Goal: Task Accomplishment & Management: Complete application form

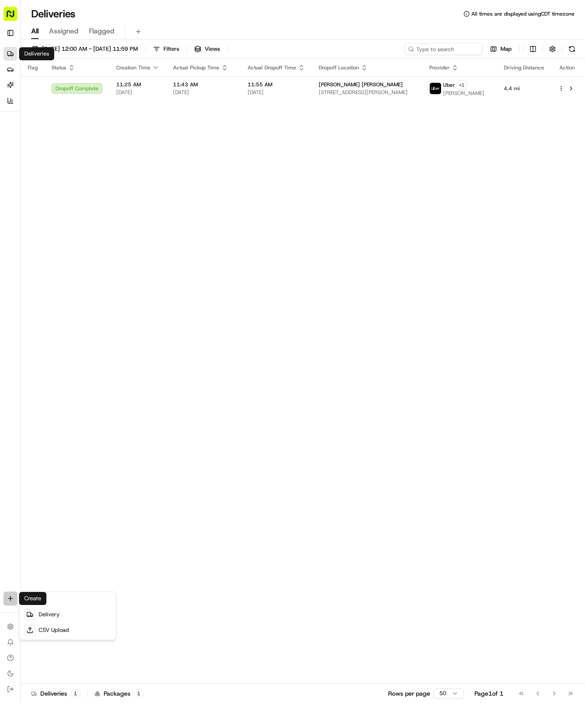
click at [10, 600] on html "Tso Chinese 04 Round Rock [EMAIL_ADDRESS][DOMAIN_NAME] Toggle Sidebar Deliverie…" at bounding box center [292, 351] width 585 height 703
click at [33, 609] on div at bounding box center [30, 614] width 10 height 10
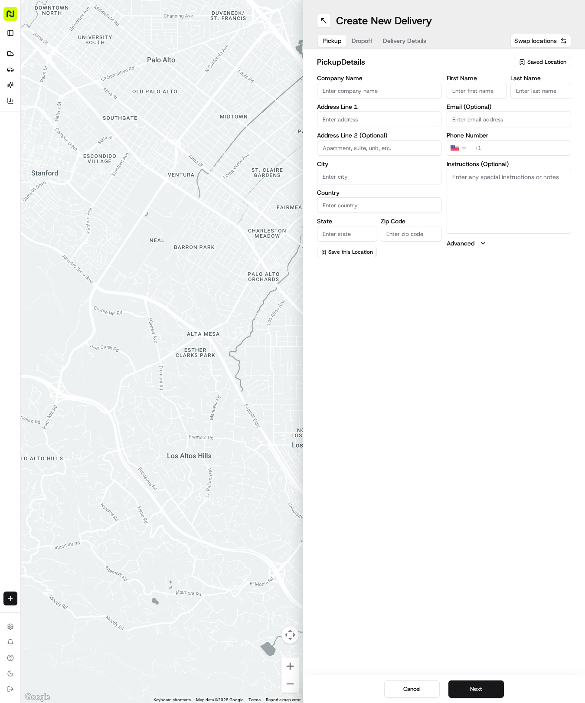
click at [547, 38] on span "Swap locations" at bounding box center [535, 40] width 42 height 9
click at [534, 39] on span "Swap locations" at bounding box center [535, 40] width 42 height 9
click at [400, 33] on div "Pickup Dropoff Delivery Details" at bounding box center [374, 41] width 115 height 16
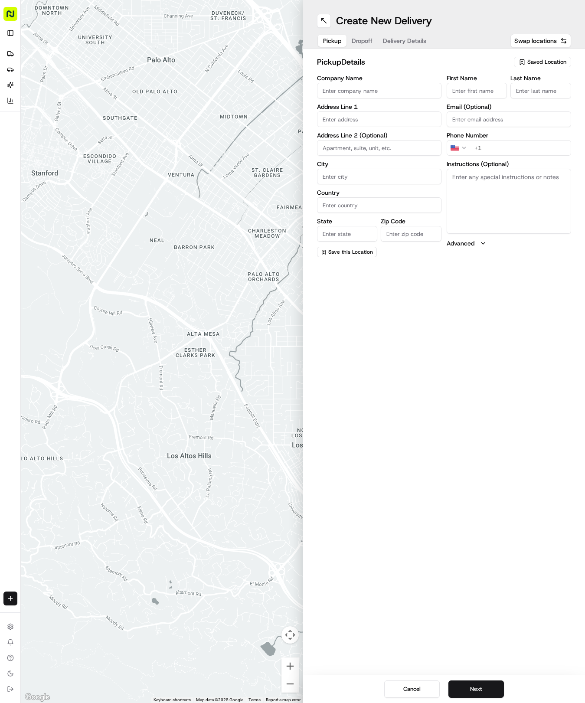
click at [399, 41] on span "Delivery Details" at bounding box center [404, 40] width 43 height 9
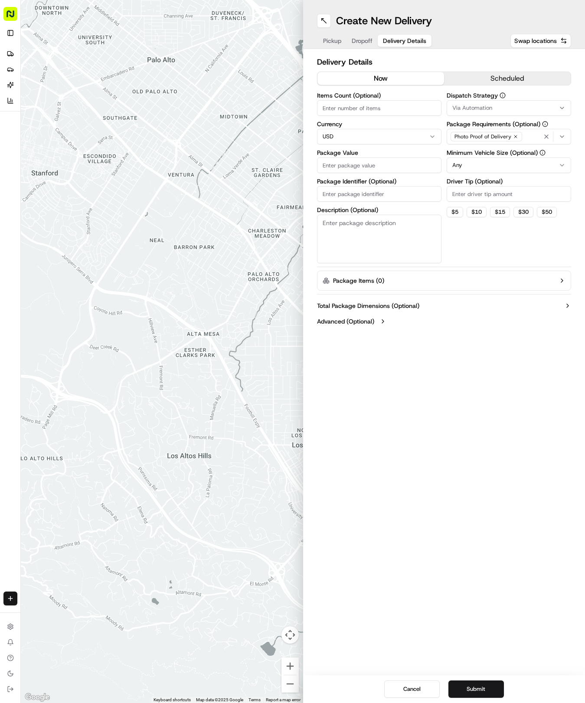
click at [398, 41] on span "Delivery Details" at bounding box center [404, 40] width 43 height 9
click at [255, 109] on div at bounding box center [162, 351] width 282 height 703
click at [407, 43] on span "Delivery Details" at bounding box center [404, 40] width 43 height 9
click at [433, 574] on div "Create New Delivery Pickup Dropoff Delivery Details Swap locations Delivery Det…" at bounding box center [444, 351] width 282 height 703
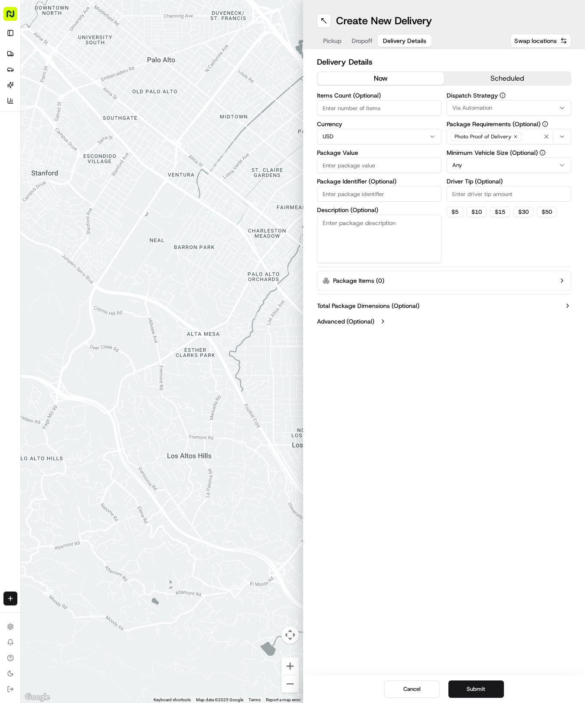
click at [433, 567] on div "Create New Delivery Pickup Dropoff Delivery Details Swap locations Delivery Det…" at bounding box center [444, 351] width 282 height 703
click at [406, 535] on div "Create New Delivery Pickup Dropoff Delivery Details Swap locations Delivery Det…" at bounding box center [444, 351] width 282 height 703
click at [395, 533] on div "Create New Delivery Pickup Dropoff Delivery Details Swap locations Delivery Det…" at bounding box center [444, 351] width 282 height 703
click at [336, 155] on label "Package Value" at bounding box center [379, 153] width 124 height 6
click at [336, 157] on input "Package Value" at bounding box center [379, 165] width 124 height 16
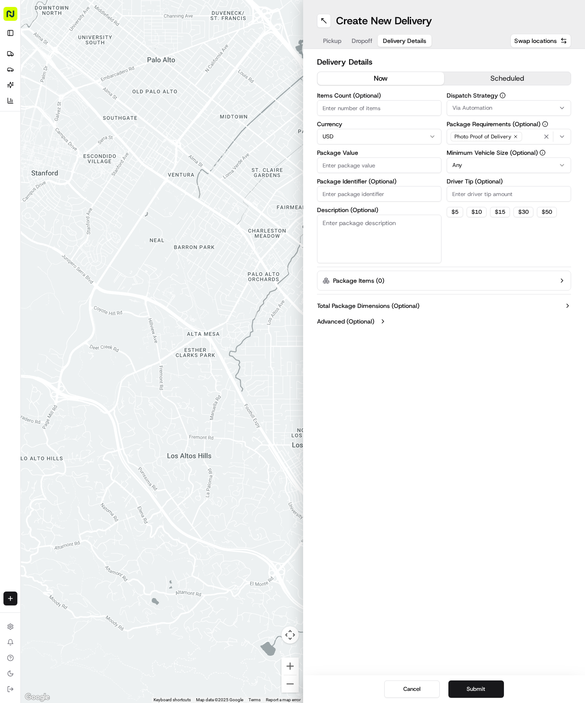
click at [328, 190] on div "Package Identifier (Optional)" at bounding box center [379, 189] width 124 height 23
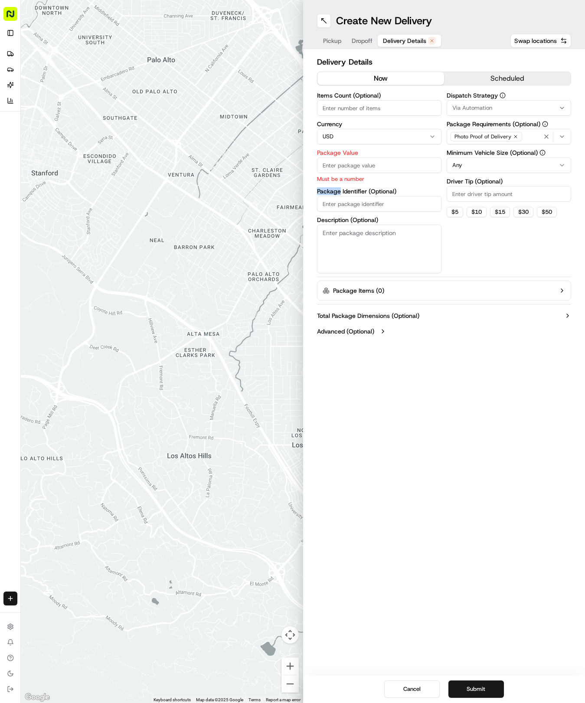
click at [343, 204] on input "Package Identifier (Optional)" at bounding box center [379, 204] width 124 height 16
paste input "LNCWP3Q"
type input "LNCWP3Q"
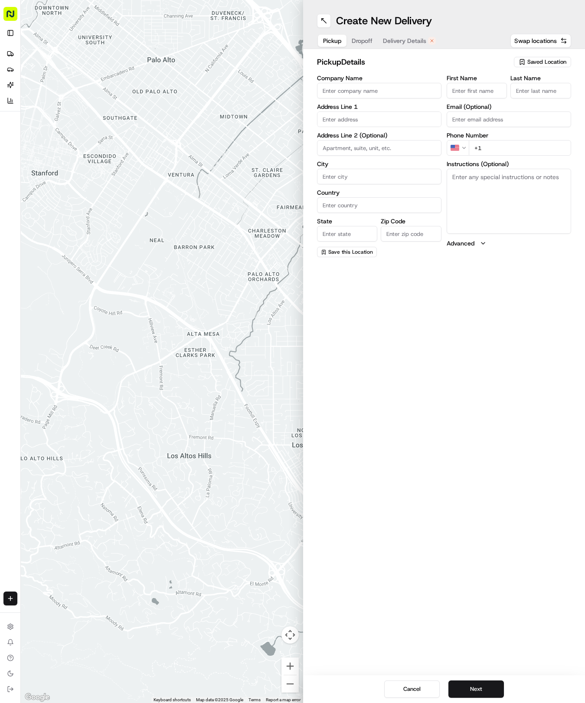
click at [331, 44] on span "Pickup" at bounding box center [332, 40] width 18 height 9
click at [540, 55] on div "pickup Details Saved Location Company Name Address Line 1 Address Line 2 (Optio…" at bounding box center [444, 156] width 282 height 215
click at [538, 63] on span "Saved Location" at bounding box center [546, 62] width 39 height 8
click at [533, 98] on span "(04) Tso Chinese Takeout & Delivery Round Rock (04)" at bounding box center [527, 99] width 107 height 16
type input "(04) Tso Chinese Takeout & Delivery Round Rock"
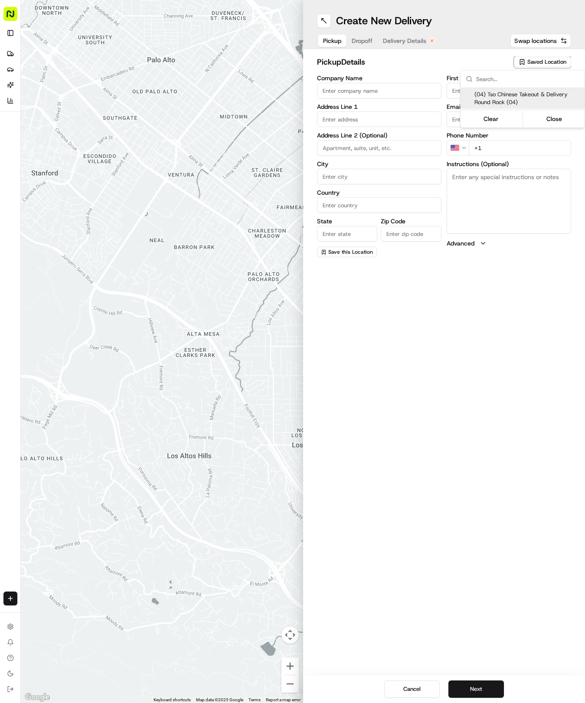
type input "2000 N [PERSON_NAME] St"
type input "Ste 108"
type input "Round Rock"
type input "US"
type input "[GEOGRAPHIC_DATA]"
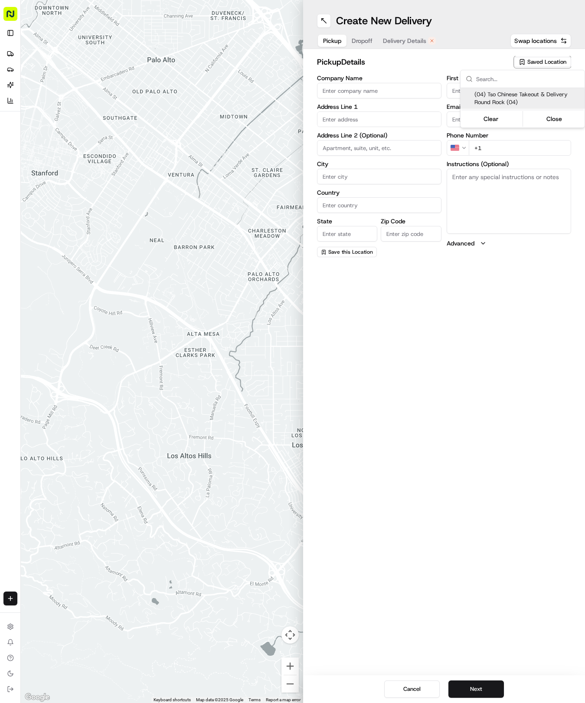
type input "78664"
type input "Tso Chinese"
type input "Round Rock Manager"
type input "[EMAIL_ADDRESS][DOMAIN_NAME]"
type input "[PHONE_NUMBER]"
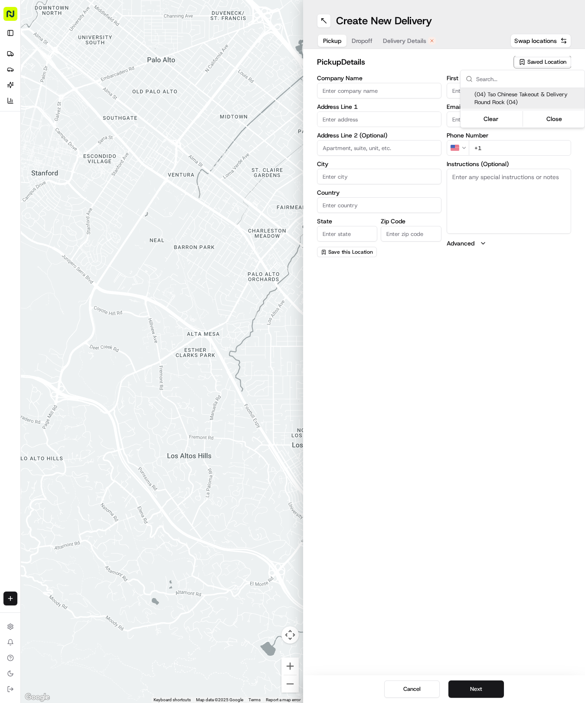
type textarea "Submit a picture displaying address & food as Proof of Delivery. Envía una foto…"
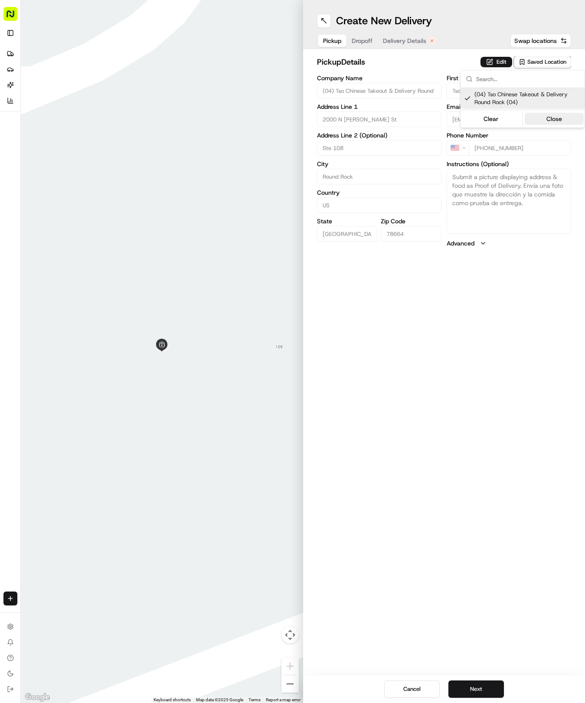
click at [548, 116] on button "Close" at bounding box center [554, 119] width 59 height 12
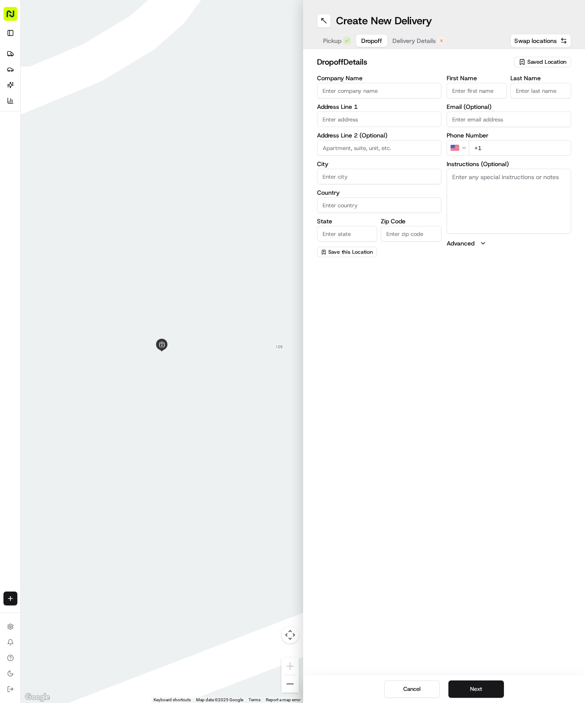
click at [357, 42] on button "Dropoff" at bounding box center [371, 41] width 31 height 12
click at [465, 85] on input "First Name" at bounding box center [477, 91] width 61 height 16
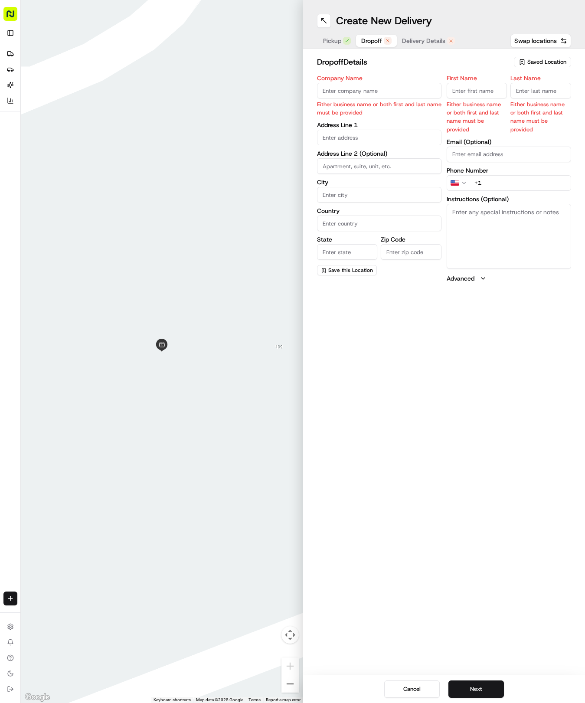
click at [470, 93] on input "First Name" at bounding box center [477, 91] width 61 height 16
type input "[PERSON_NAME]"
click at [532, 84] on input "Last Name" at bounding box center [540, 91] width 61 height 16
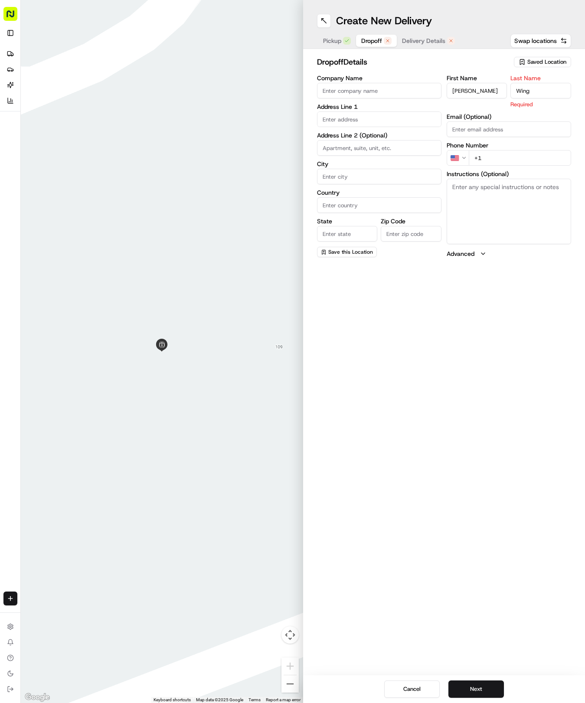
type input "Wing"
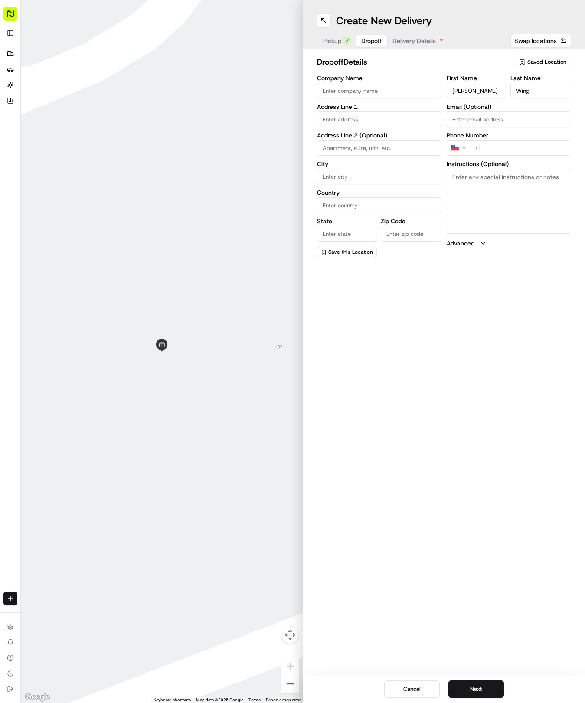
click at [496, 157] on div "First Name [PERSON_NAME] Last Name Wing Email (Optional) Phone Number US +1 Ins…" at bounding box center [509, 166] width 124 height 182
type input "[PHONE_NUMBER]"
click at [475, 200] on textarea "Instructions (Optional)" at bounding box center [509, 201] width 124 height 65
paste textarea "Knock & leave bag"
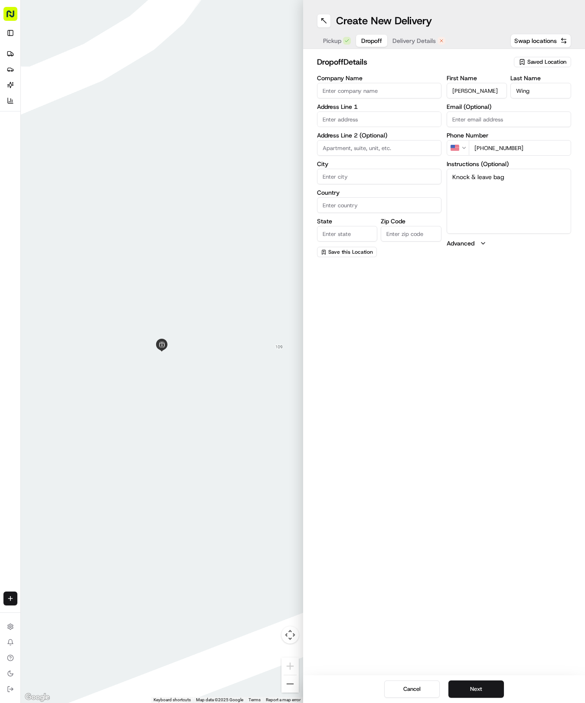
type textarea "Knock & leave bag"
click at [336, 119] on input "text" at bounding box center [379, 119] width 124 height 16
click at [388, 137] on div "[STREET_ADDRESS]" at bounding box center [379, 137] width 120 height 13
type input "[STREET_ADDRESS]"
type input "Round Rock"
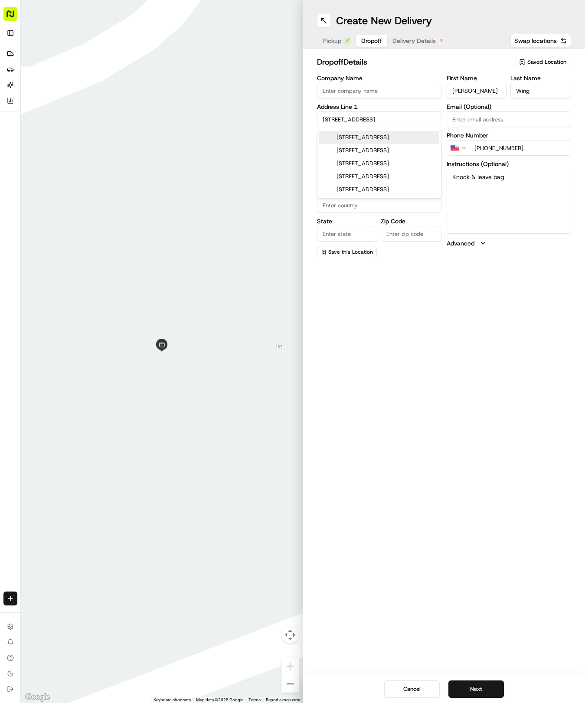
type input "[GEOGRAPHIC_DATA]"
type input "78681"
type input "3004 Quail Run"
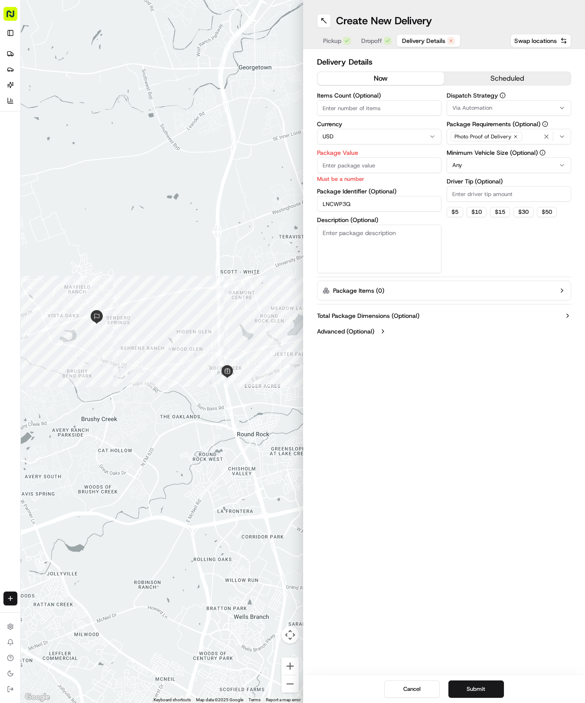
click at [406, 40] on span "Delivery Details" at bounding box center [423, 40] width 43 height 9
click at [561, 104] on div "Via Automation" at bounding box center [509, 108] width 120 height 8
click at [521, 153] on span "Tso Round Rock Strategy" at bounding box center [514, 155] width 107 height 8
click at [548, 170] on button "Close" at bounding box center [540, 172] width 59 height 12
click at [509, 132] on div "Photo Proof of Delivery" at bounding box center [486, 137] width 72 height 10
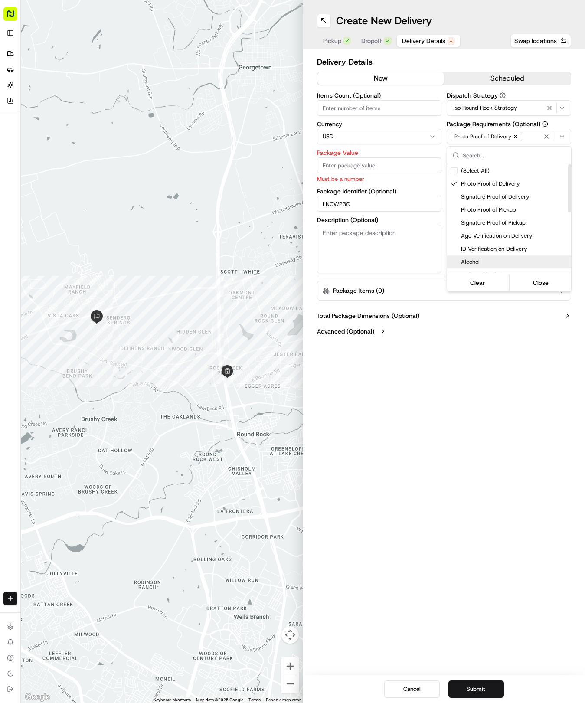
drag, startPoint x: 480, startPoint y: 368, endPoint x: 481, endPoint y: 359, distance: 9.6
click at [480, 365] on html "Tso Chinese 04 Round Rock [EMAIL_ADDRESS][DOMAIN_NAME] Toggle Sidebar Deliverie…" at bounding box center [292, 351] width 585 height 703
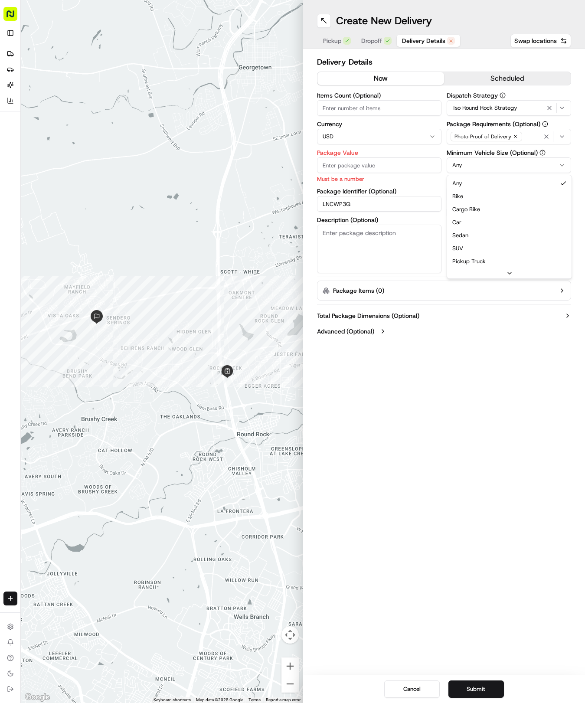
click at [560, 162] on html "Tso Chinese 04 Round Rock [EMAIL_ADDRESS][DOMAIN_NAME] Toggle Sidebar Deliverie…" at bounding box center [292, 351] width 585 height 703
click at [489, 196] on input "Driver Tip (Optional)" at bounding box center [509, 194] width 124 height 16
type input "2"
click at [333, 154] on label "Package Value" at bounding box center [379, 153] width 124 height 6
click at [333, 157] on input "Package Value" at bounding box center [379, 165] width 124 height 16
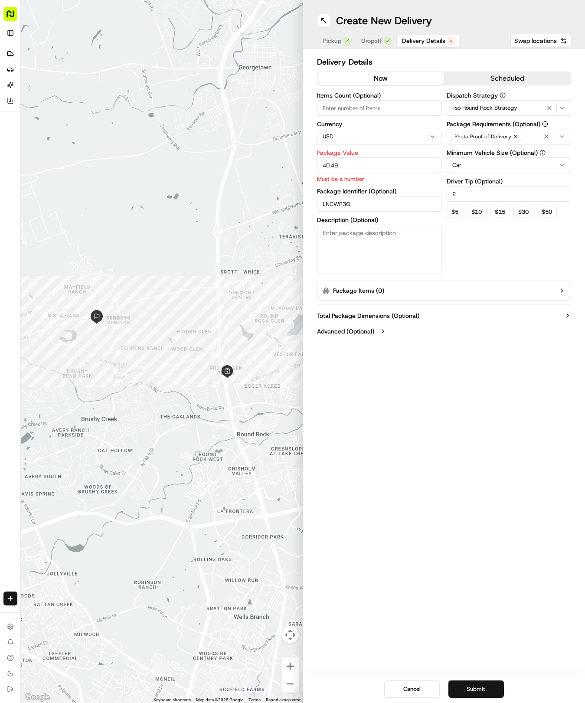
type input "40.49"
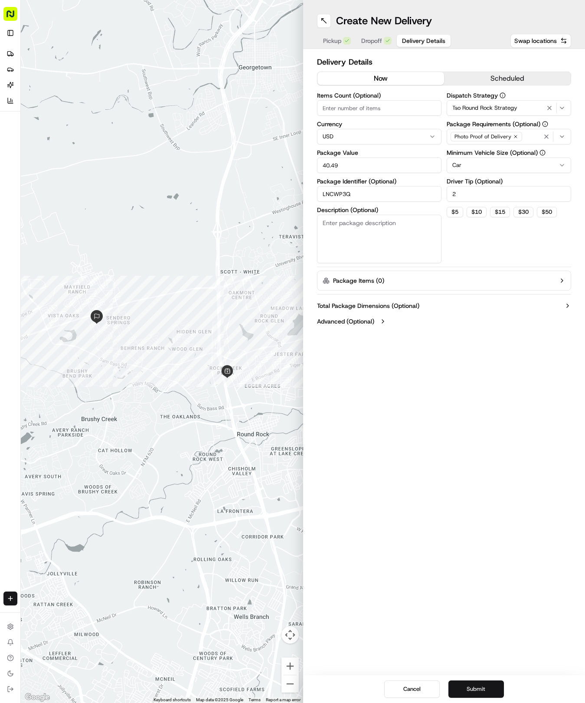
click at [473, 689] on button "Submit" at bounding box center [475, 688] width 55 height 17
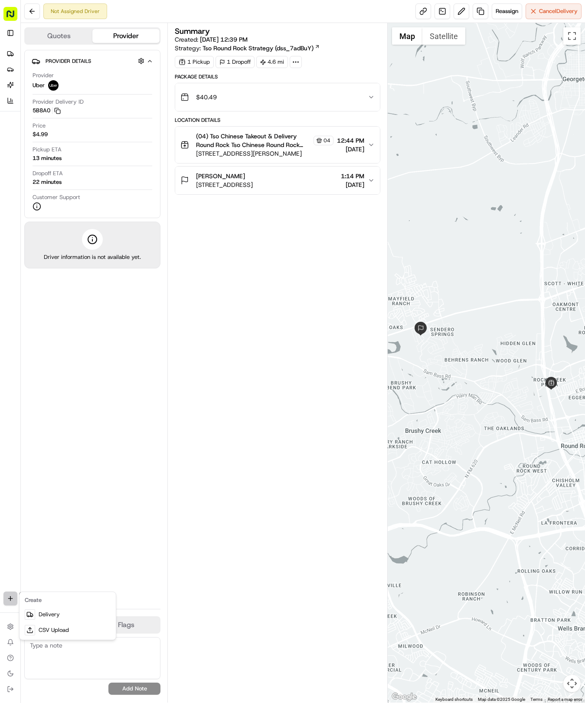
click at [14, 598] on html "Tso Chinese 04 Round Rock [EMAIL_ADDRESS][DOMAIN_NAME] Toggle Sidebar Deliverie…" at bounding box center [292, 351] width 585 height 703
click at [50, 617] on link "Delivery" at bounding box center [67, 615] width 93 height 16
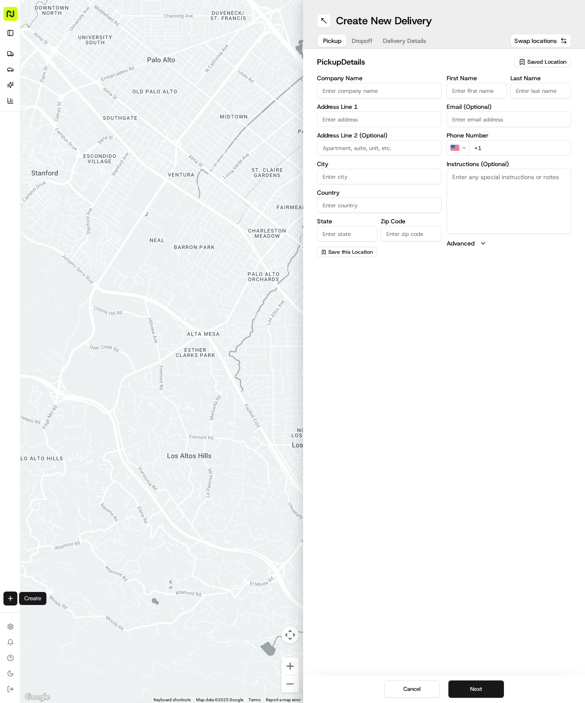
click at [390, 36] on span "Delivery Details" at bounding box center [404, 40] width 43 height 9
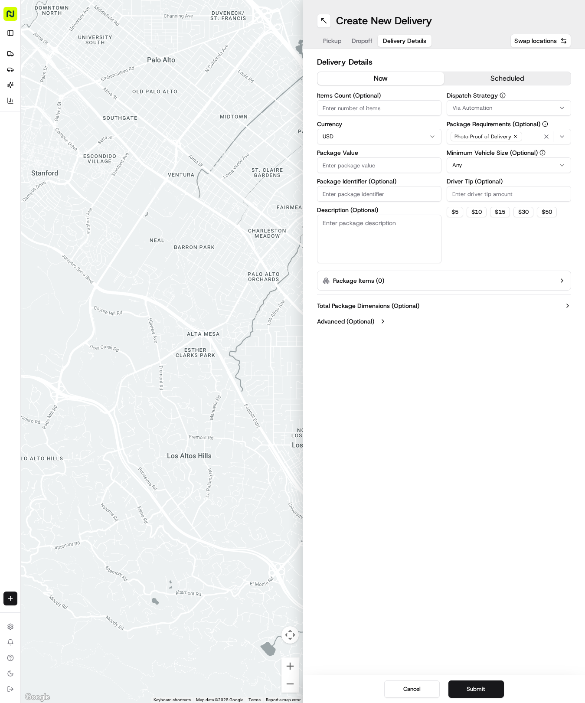
click at [333, 187] on input "Package Identifier (Optional)" at bounding box center [379, 194] width 124 height 16
paste input "67LJJFM"
type input "67LJJFM"
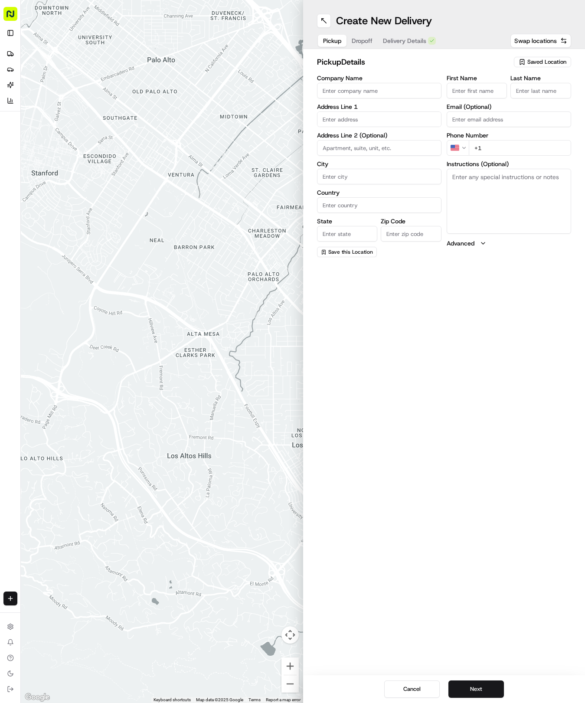
click at [328, 38] on span "Pickup" at bounding box center [332, 40] width 18 height 9
click at [543, 61] on span "Saved Location" at bounding box center [546, 62] width 39 height 8
click at [538, 88] on div at bounding box center [522, 79] width 124 height 18
click at [539, 95] on span "(04) Tso Chinese Takeout & Delivery Round Rock (04)" at bounding box center [527, 99] width 107 height 16
type input "(04) Tso Chinese Takeout & Delivery Round Rock"
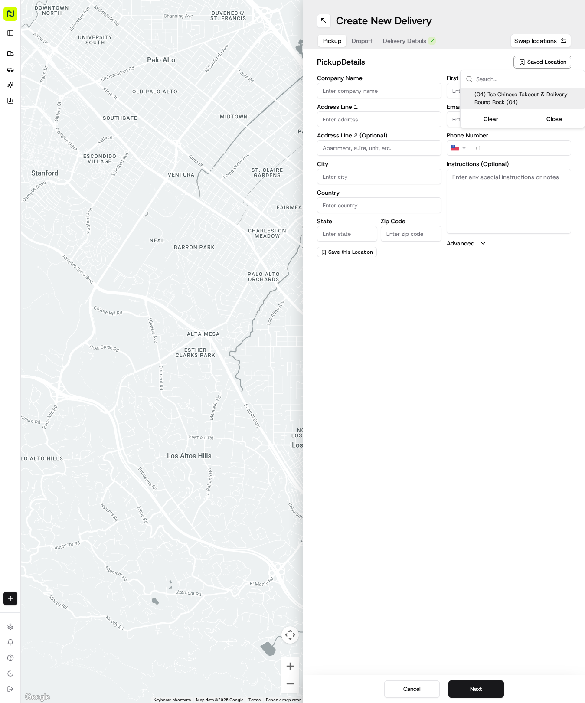
type input "2000 N [PERSON_NAME] St"
type input "Ste 108"
type input "Round Rock"
type input "US"
type input "[GEOGRAPHIC_DATA]"
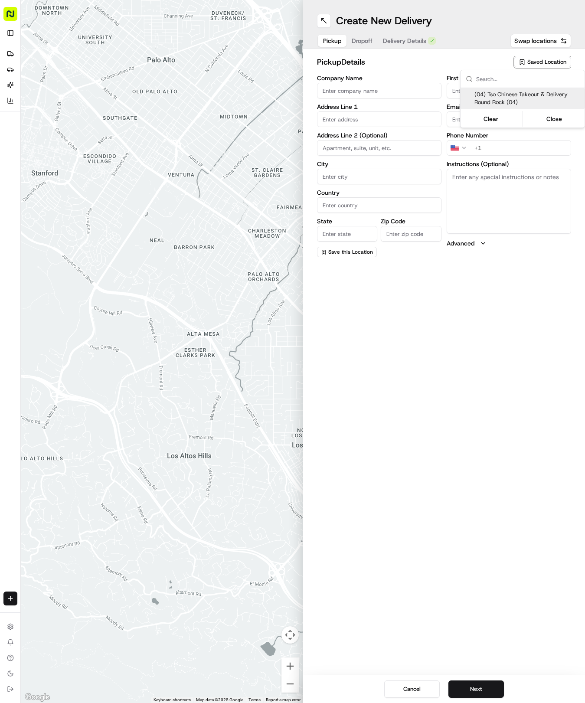
type input "78664"
type input "Tso Chinese"
type input "Round Rock Manager"
type input "[EMAIL_ADDRESS][DOMAIN_NAME]"
type input "[PHONE_NUMBER]"
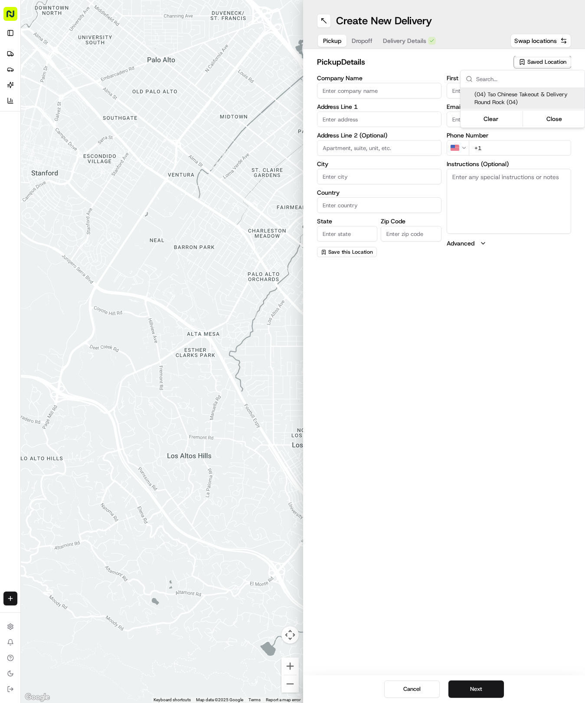
type textarea "Submit a picture displaying address & food as Proof of Delivery. Envía una foto…"
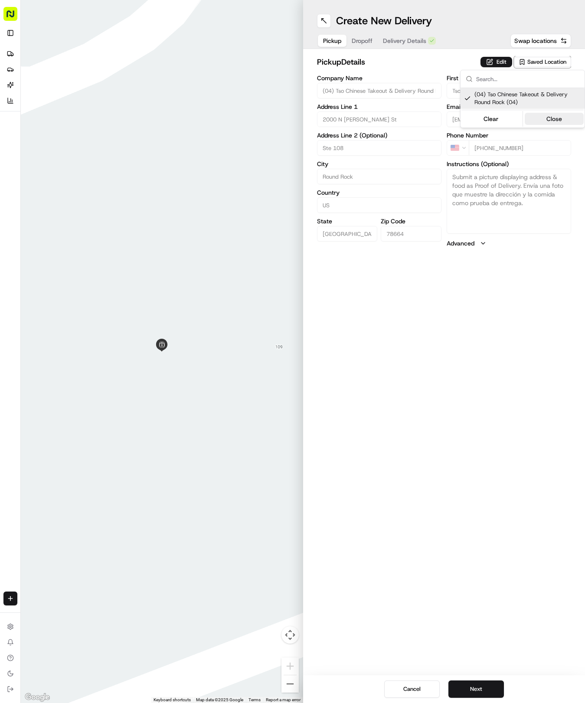
click at [547, 117] on button "Close" at bounding box center [554, 119] width 59 height 12
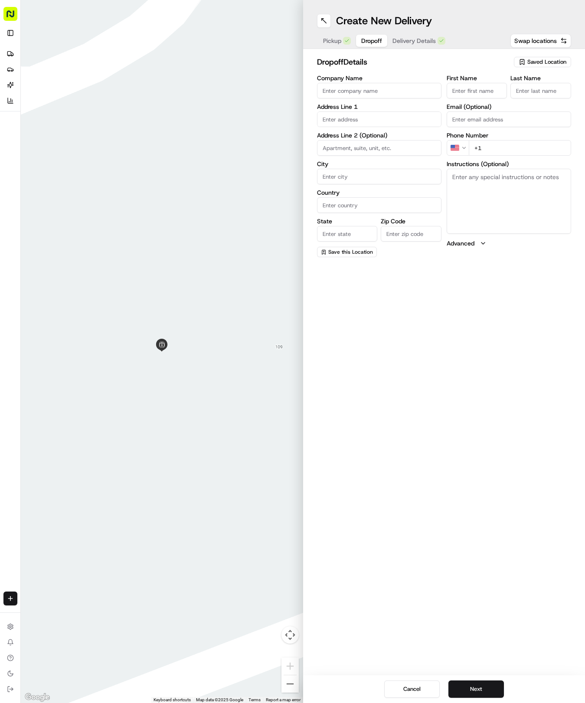
click at [364, 40] on span "Dropoff" at bounding box center [371, 40] width 21 height 9
click at [463, 88] on input "First Name" at bounding box center [477, 91] width 61 height 16
type input "[PERSON_NAME]"
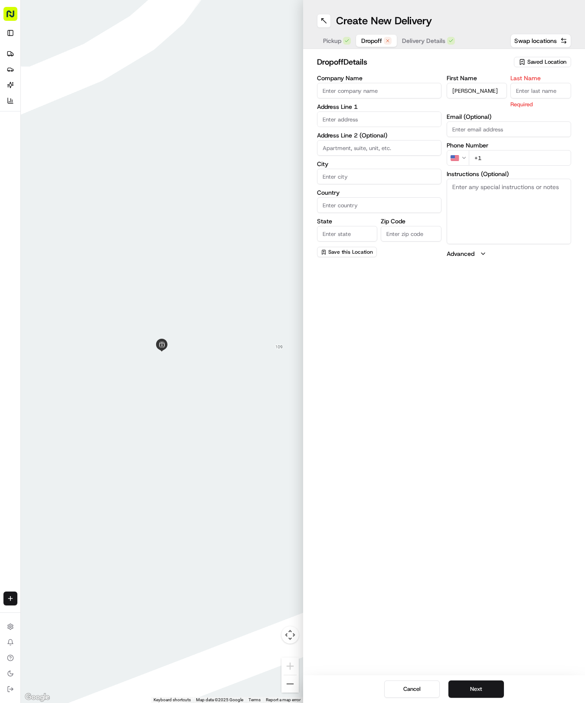
click at [537, 92] on input "Last Name" at bounding box center [540, 91] width 61 height 16
type input "[PERSON_NAME]"
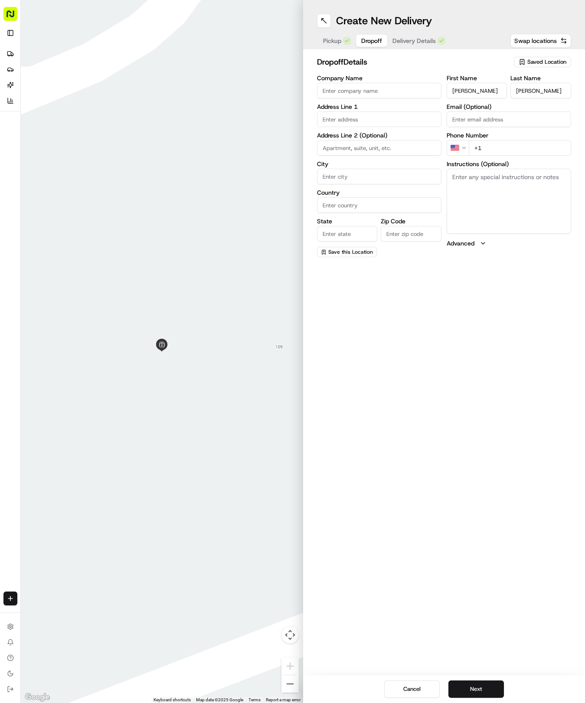
click at [495, 149] on div "Phone Number US +1" at bounding box center [509, 143] width 124 height 23
click at [495, 149] on input "+1" at bounding box center [520, 148] width 102 height 16
type input "[PHONE_NUMBER]"
click at [346, 116] on input "text" at bounding box center [379, 119] width 124 height 16
click at [362, 141] on div "[STREET_ADDRESS]" at bounding box center [379, 137] width 120 height 13
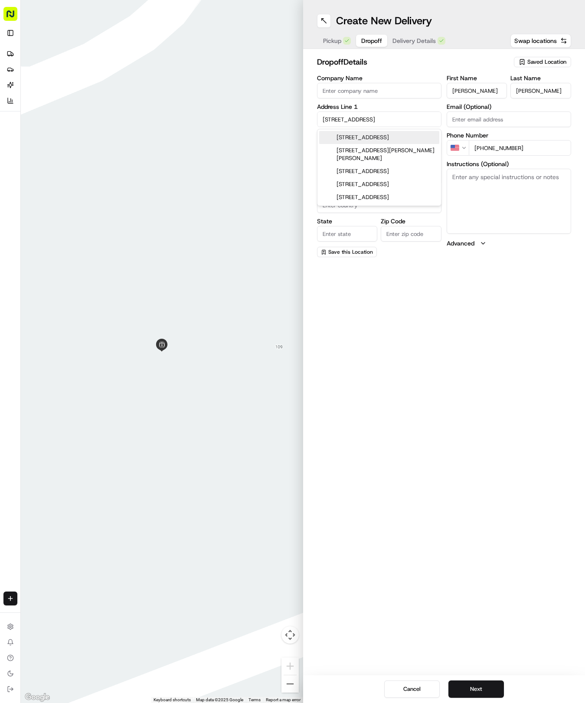
type input "[STREET_ADDRESS]"
type input "Round Rock"
type input "[GEOGRAPHIC_DATA]"
type input "78664"
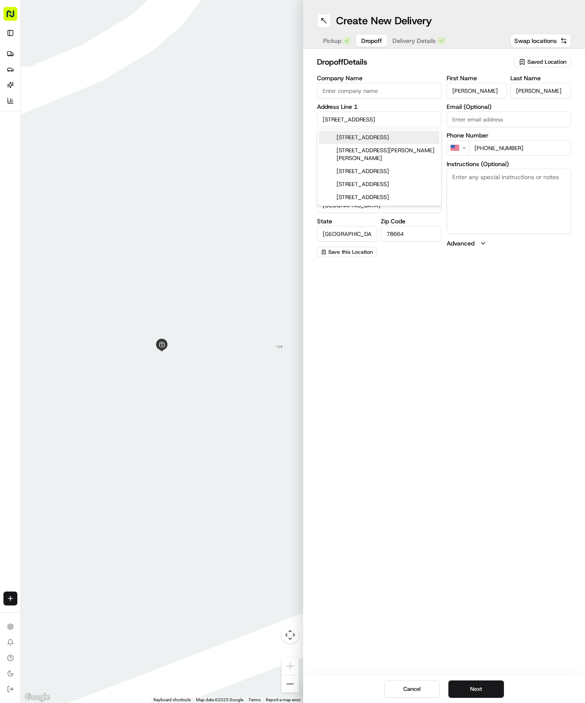
type input "[STREET_ADDRESS]"
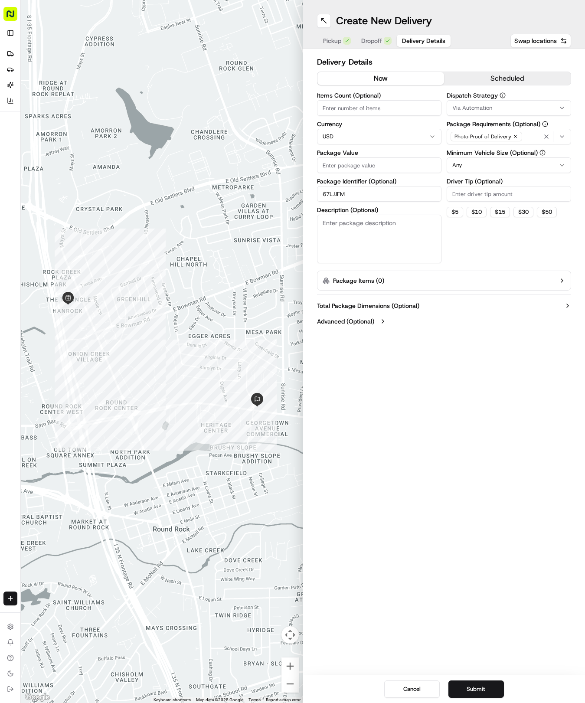
click at [415, 36] on span "Delivery Details" at bounding box center [423, 40] width 43 height 9
click at [558, 103] on button "Via Automation" at bounding box center [509, 108] width 124 height 16
click at [523, 153] on span "Tso Round Rock Strategy" at bounding box center [514, 155] width 107 height 8
click at [543, 172] on button "Close" at bounding box center [540, 172] width 59 height 12
click at [559, 156] on div "Minimum Vehicle Size (Optional) Any" at bounding box center [509, 161] width 124 height 23
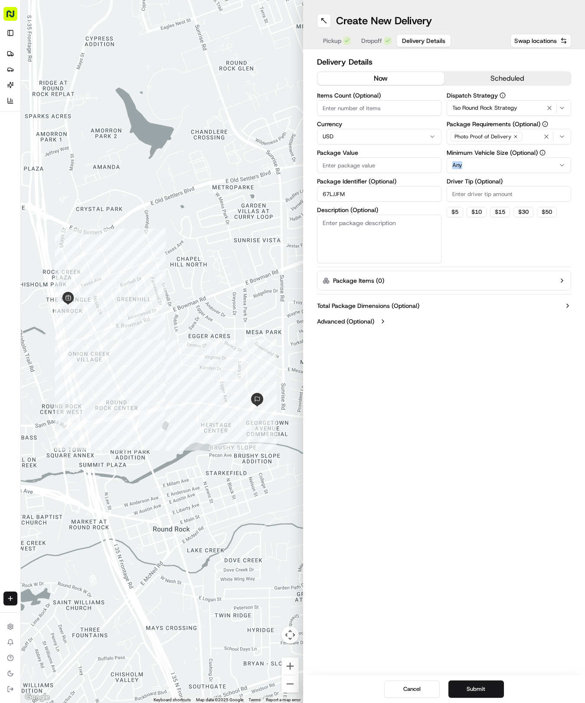
drag, startPoint x: 559, startPoint y: 156, endPoint x: 559, endPoint y: 164, distance: 7.8
click at [559, 162] on div "Minimum Vehicle Size (Optional) Any" at bounding box center [509, 161] width 124 height 23
click at [563, 166] on html "Tso Chinese 04 Round Rock [EMAIL_ADDRESS][DOMAIN_NAME] Toggle Sidebar Deliverie…" at bounding box center [292, 351] width 585 height 703
click at [493, 196] on input "Driver Tip (Optional)" at bounding box center [509, 194] width 124 height 16
type input "2"
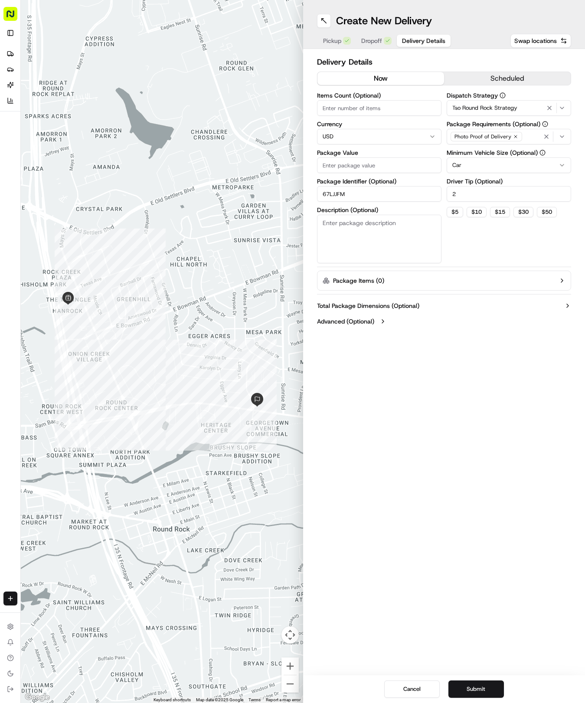
click at [353, 163] on input "Package Value" at bounding box center [379, 165] width 124 height 16
type input "29.12"
click at [473, 682] on button "Submit" at bounding box center [475, 688] width 55 height 17
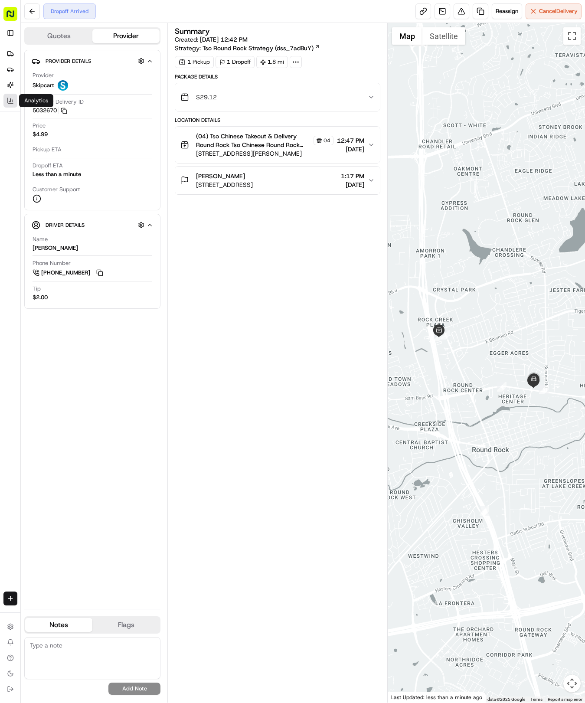
click at [9, 105] on link "Analytics" at bounding box center [10, 101] width 14 height 14
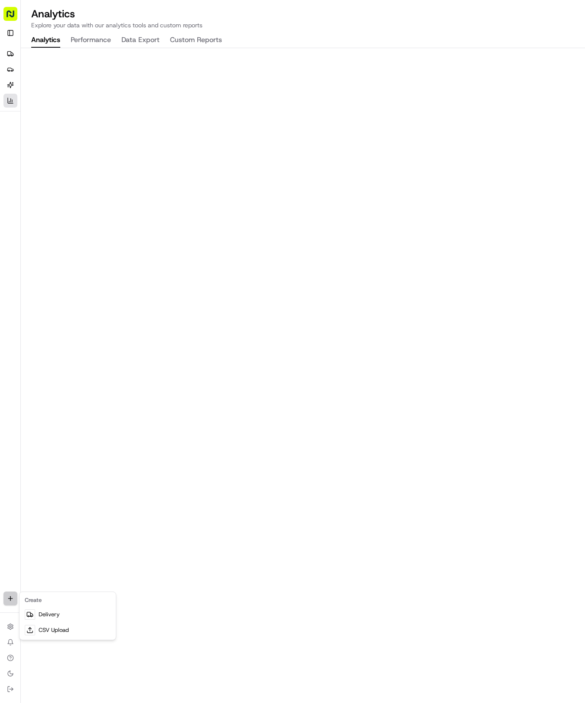
click at [9, 603] on html "Tso Chinese 04 Round Rock [EMAIL_ADDRESS][DOMAIN_NAME] Toggle Sidebar Deliverie…" at bounding box center [292, 351] width 585 height 703
click at [45, 611] on link "Delivery" at bounding box center [67, 615] width 93 height 16
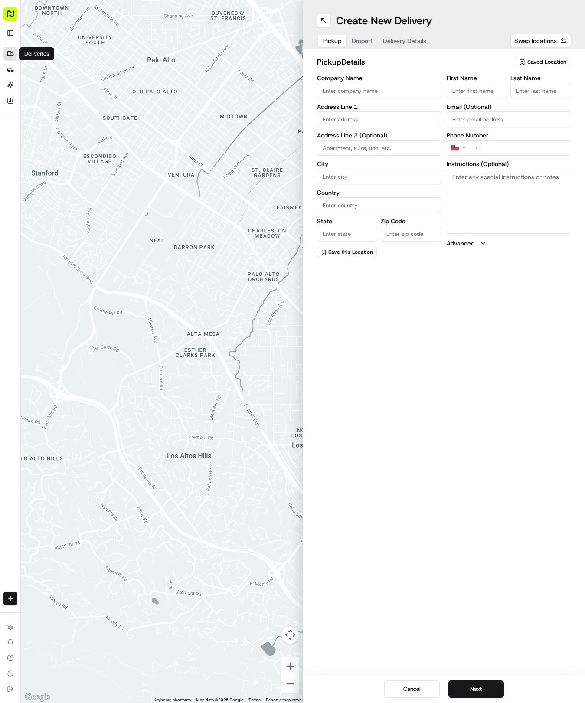
click at [8, 52] on icon at bounding box center [8, 54] width 3 height 4
